Goal: Task Accomplishment & Management: Manage account settings

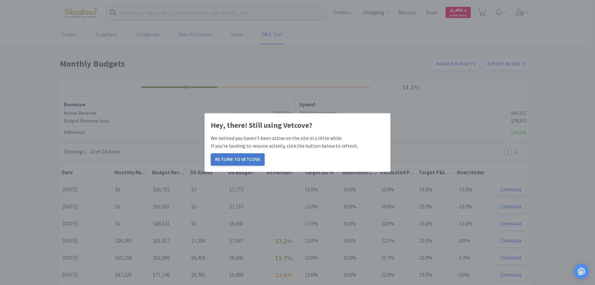
click at [238, 162] on button "Return to Vetcove" at bounding box center [238, 159] width 54 height 12
